Goal: Transaction & Acquisition: Subscribe to service/newsletter

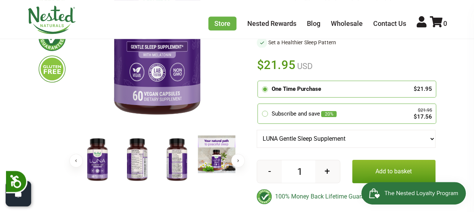
scroll to position [188, 0]
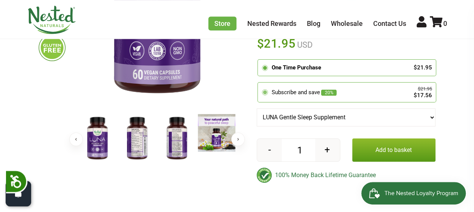
click at [264, 94] on icon at bounding box center [265, 92] width 7 height 7
click at [260, 84] on input "radio" at bounding box center [260, 84] width 0 height 0
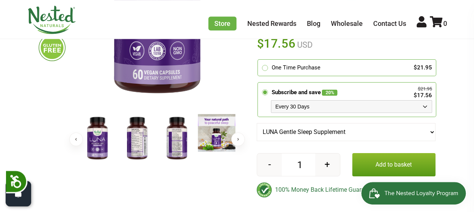
click at [297, 107] on select "Every 30 Days Every 60 Days Every 90 Days" at bounding box center [351, 106] width 161 height 13
select select "1129873487"
click at [271, 100] on select "Every 30 Days Every 60 Days Every 90 Days" at bounding box center [351, 106] width 161 height 13
click at [243, 169] on div at bounding box center [247, 55] width 21 height 308
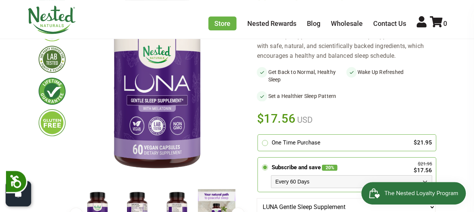
scroll to position [38, 0]
